Goal: Task Accomplishment & Management: Use online tool/utility

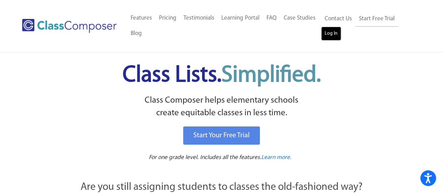
click at [328, 33] on link "Log In" at bounding box center [331, 34] width 20 height 14
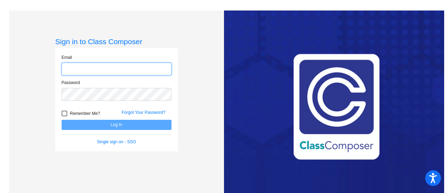
type input "[EMAIL_ADDRESS][DOMAIN_NAME]"
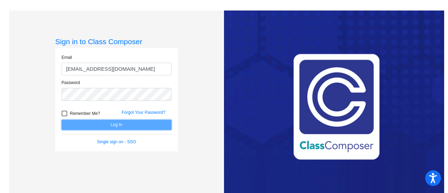
click at [102, 125] on button "Log In" at bounding box center [117, 125] width 110 height 10
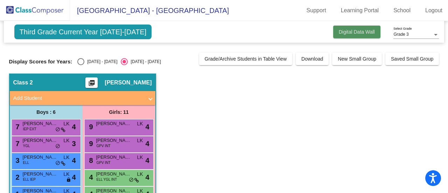
click at [358, 34] on span "Digital Data Wall" at bounding box center [357, 32] width 36 height 6
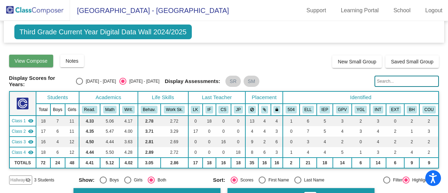
click at [33, 58] on span "View Compose" at bounding box center [31, 61] width 33 height 6
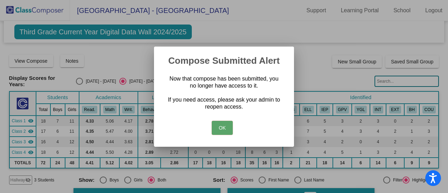
click at [220, 138] on div "OK" at bounding box center [223, 126] width 123 height 25
click at [221, 132] on button "OK" at bounding box center [222, 128] width 21 height 14
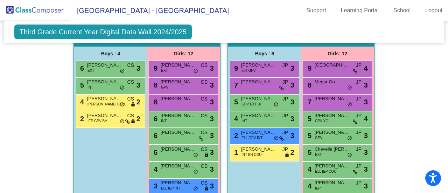
scroll to position [401, 0]
